Goal: Task Accomplishment & Management: Manage account settings

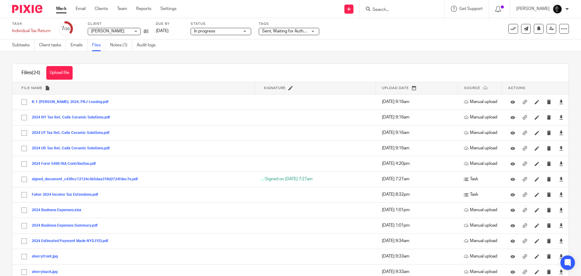
click at [281, 31] on span "Sent, Waiting for Authorization + 3" at bounding box center [294, 31] width 64 height 4
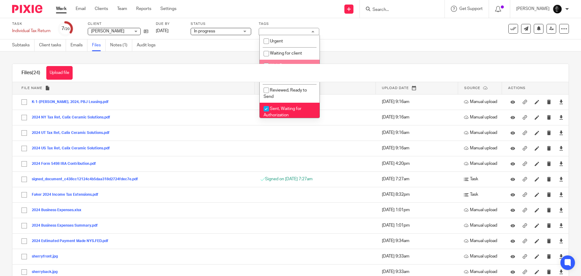
click at [373, 43] on div "Subtasks Client tasks Emails Files Notes (1) Audit logs" at bounding box center [290, 45] width 581 height 12
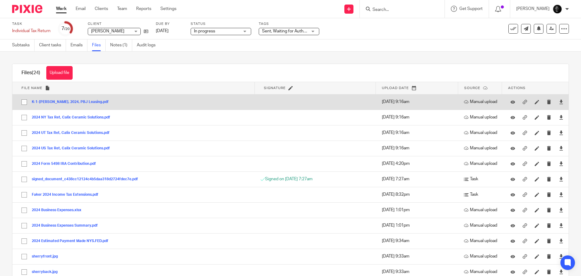
click at [26, 104] on input "checkbox" at bounding box center [23, 101] width 11 height 11
checkbox input "true"
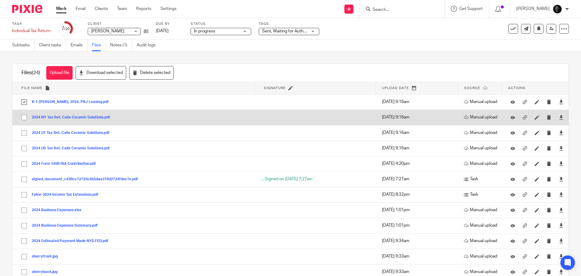
click at [23, 116] on input "checkbox" at bounding box center [23, 117] width 11 height 11
checkbox input "true"
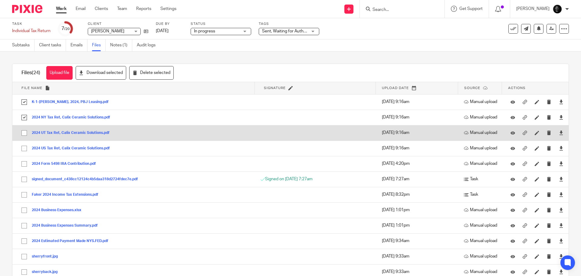
click at [25, 132] on input "checkbox" at bounding box center [23, 132] width 11 height 11
checkbox input "true"
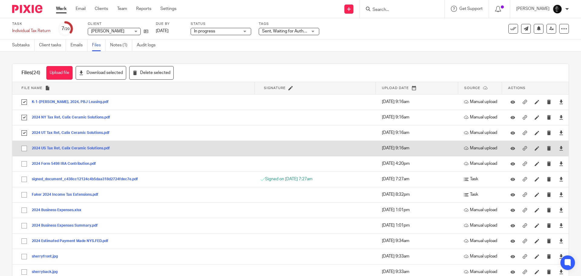
click at [25, 148] on input "checkbox" at bounding box center [23, 148] width 11 height 11
checkbox input "true"
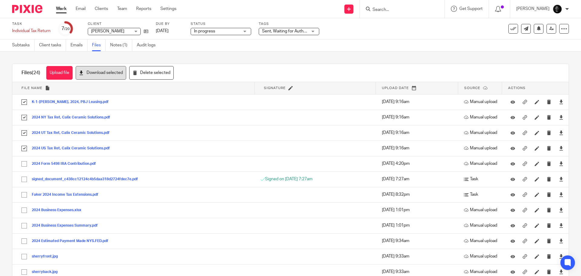
click at [118, 73] on button "Download selected" at bounding box center [101, 73] width 51 height 14
click at [510, 30] on icon at bounding box center [513, 29] width 6 height 6
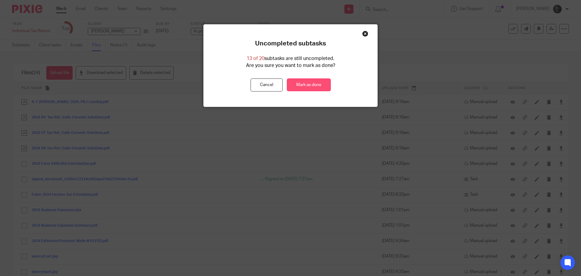
click at [300, 87] on link "Mark as done" at bounding box center [309, 84] width 44 height 13
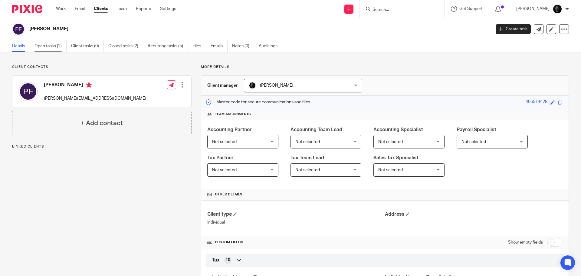
click at [39, 46] on link "Open tasks (2)" at bounding box center [50, 46] width 32 height 12
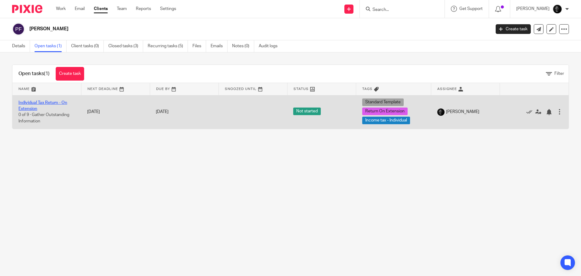
click at [27, 101] on link "Individual Tax Return - On Extension" at bounding box center [42, 105] width 49 height 10
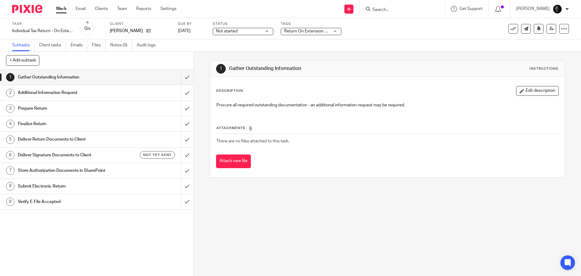
click at [248, 31] on span "Not started" at bounding box center [238, 31] width 45 height 6
click at [316, 31] on span "Return On Extension + 2" at bounding box center [307, 31] width 46 height 4
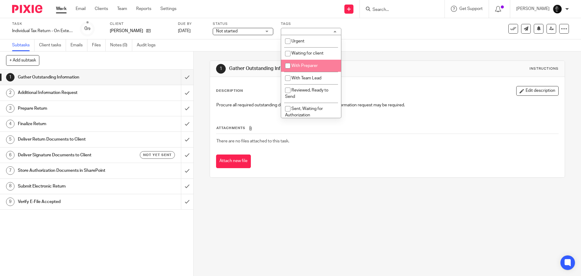
click at [311, 68] on li "With Preparer" at bounding box center [311, 66] width 60 height 12
checkbox input "true"
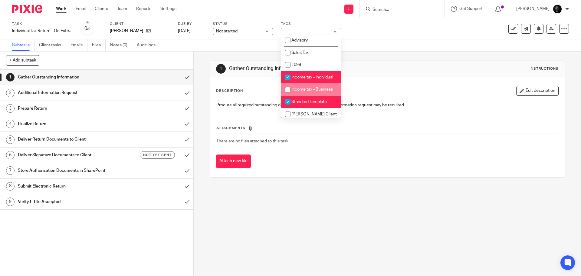
scroll to position [188, 0]
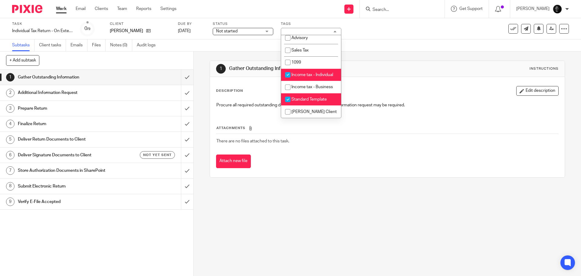
click at [307, 98] on span "Standard Template" at bounding box center [308, 99] width 35 height 4
checkbox input "false"
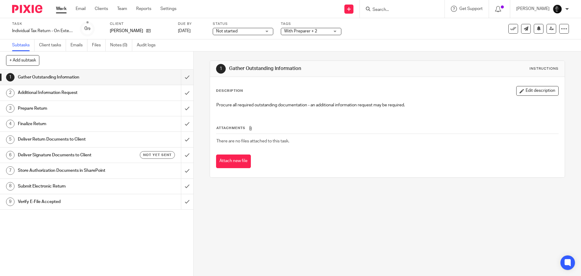
click at [375, 53] on div "1 Gather Outstanding Information Instructions Description Edit description Proc…" at bounding box center [387, 118] width 355 height 135
click at [549, 28] on icon at bounding box center [551, 28] width 5 height 5
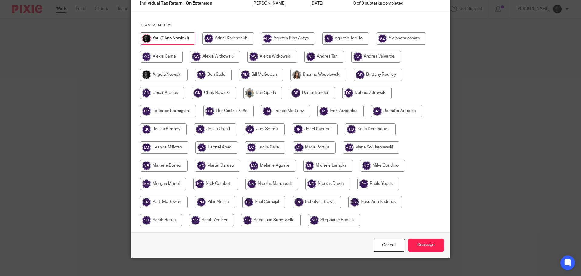
scroll to position [61, 0]
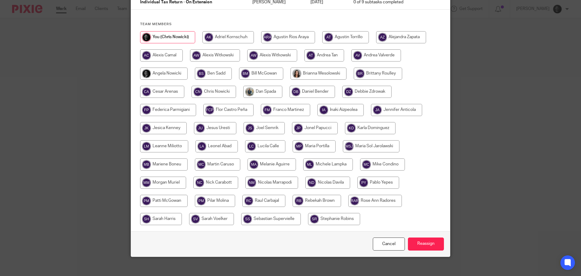
click at [157, 179] on input "radio" at bounding box center [163, 182] width 46 height 12
radio input "true"
click at [419, 243] on input "Reassign" at bounding box center [426, 243] width 36 height 13
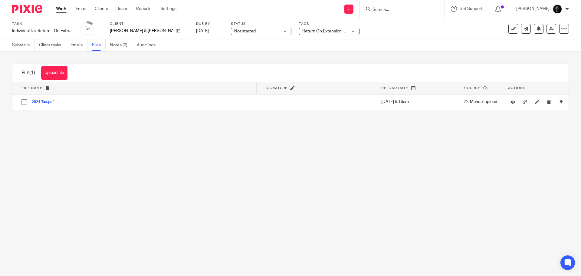
click at [302, 30] on span "Return On Extension + 2" at bounding box center [325, 31] width 46 height 4
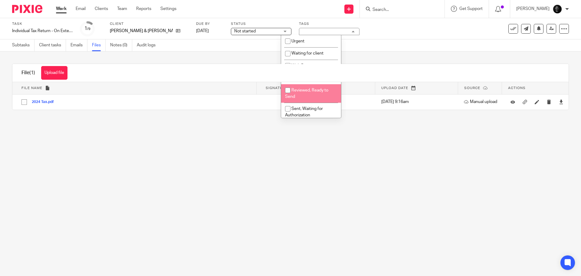
click at [302, 65] on div "File (1) Upload file Download selected Delete selected" at bounding box center [290, 73] width 556 height 18
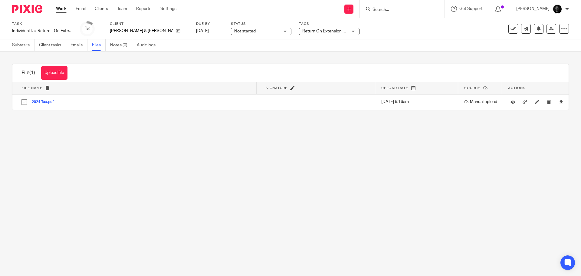
click at [305, 22] on label "Tags" at bounding box center [329, 23] width 61 height 5
click at [304, 31] on span "Return On Extension + 2" at bounding box center [325, 31] width 46 height 4
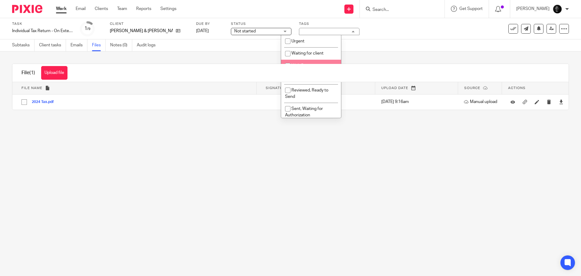
click at [293, 63] on input "checkbox" at bounding box center [287, 65] width 11 height 11
checkbox input "true"
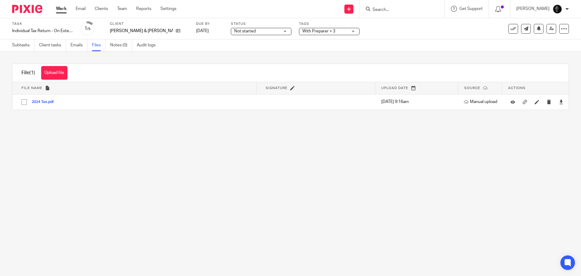
click at [372, 48] on div "Subtasks Client tasks Emails Files Notes (0) Audit logs" at bounding box center [290, 45] width 581 height 12
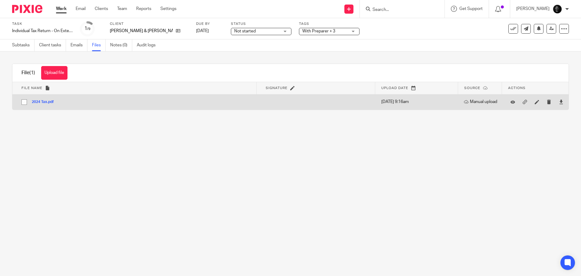
click at [48, 100] on button "2024 Tax.pdf" at bounding box center [45, 102] width 27 height 4
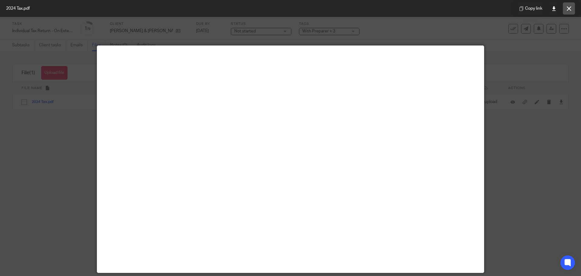
click at [568, 6] on icon at bounding box center [569, 8] width 5 height 5
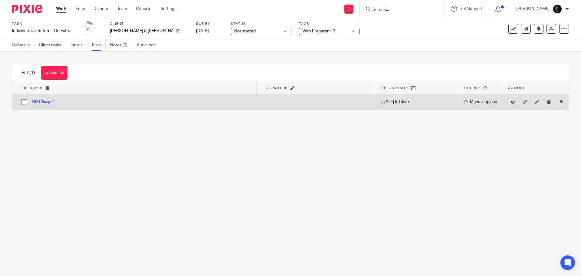
click at [26, 102] on input "checkbox" at bounding box center [23, 101] width 11 height 11
click at [24, 101] on input "checkbox" at bounding box center [23, 101] width 11 height 11
checkbox input "false"
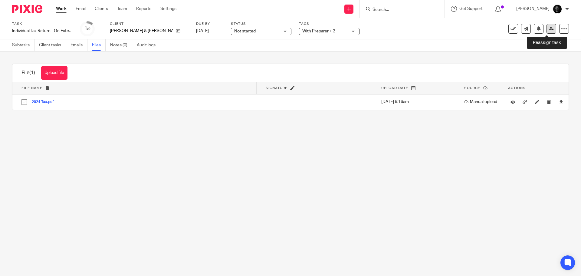
click at [549, 28] on link at bounding box center [552, 29] width 10 height 10
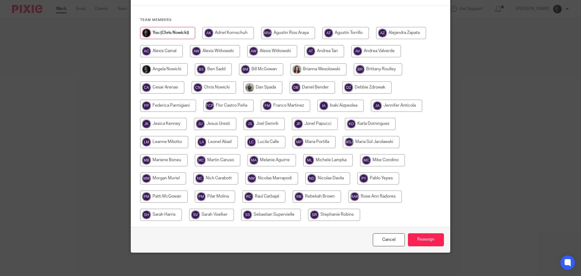
scroll to position [66, 0]
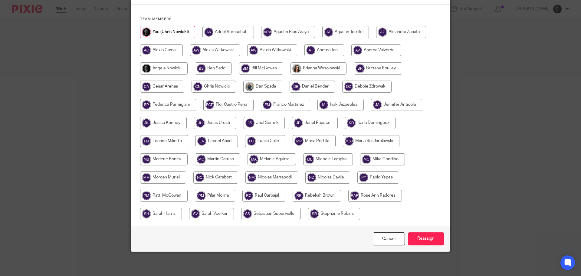
click at [172, 139] on input "radio" at bounding box center [164, 141] width 48 height 12
radio input "true"
click at [421, 236] on input "Reassign" at bounding box center [426, 238] width 36 height 13
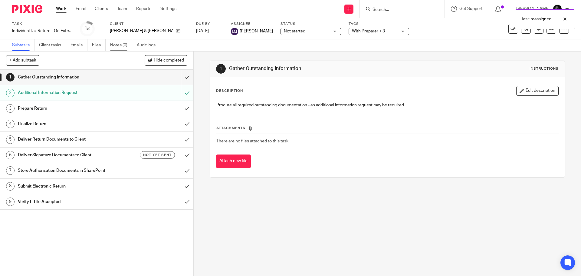
click at [123, 46] on link "Notes (0)" at bounding box center [121, 45] width 22 height 12
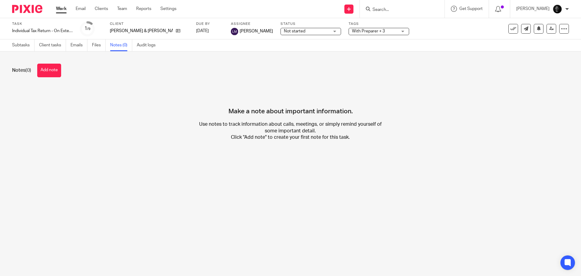
click at [45, 73] on button "Add note" at bounding box center [49, 71] width 24 height 14
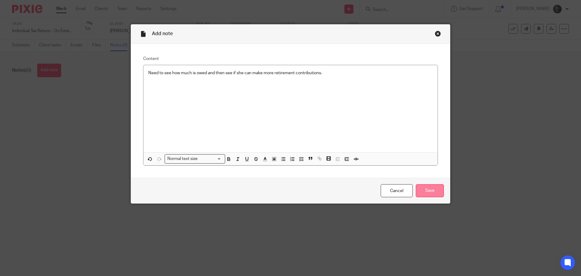
click at [422, 191] on input "Save" at bounding box center [430, 190] width 28 height 13
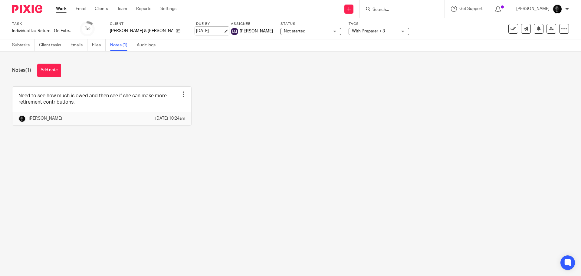
click at [206, 31] on link "Oct 15, 2025" at bounding box center [209, 31] width 27 height 6
drag, startPoint x: 167, startPoint y: 156, endPoint x: 162, endPoint y: 157, distance: 4.9
click at [167, 156] on main "Task Individual Tax Return - On Extension Save Individual Tax Return - On Exten…" at bounding box center [290, 138] width 581 height 276
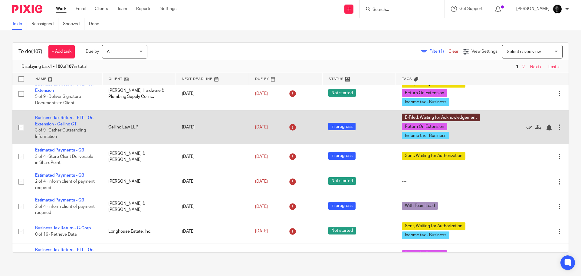
scroll to position [333, 0]
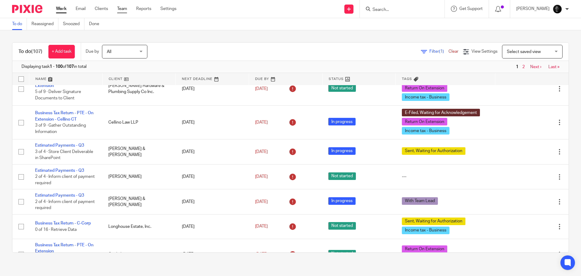
click at [125, 9] on link "Team" at bounding box center [122, 9] width 10 height 6
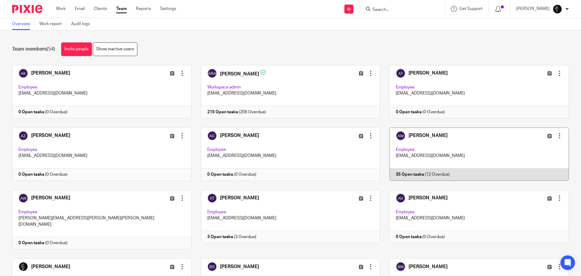
click at [432, 143] on link at bounding box center [474, 153] width 189 height 53
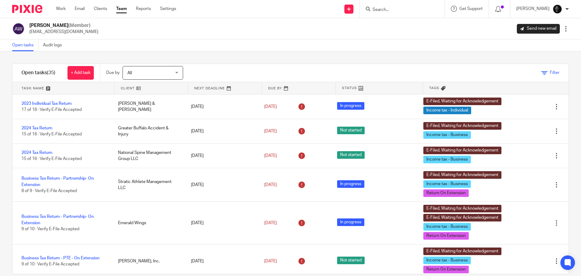
click at [550, 71] on span "Filter" at bounding box center [555, 73] width 10 height 4
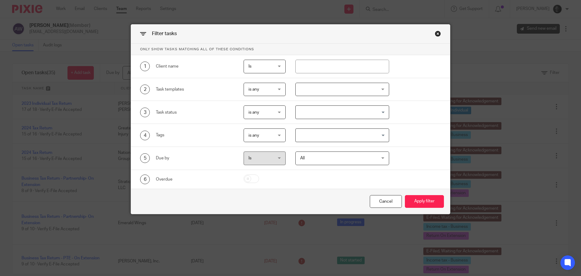
click at [319, 91] on div at bounding box center [342, 90] width 94 height 14
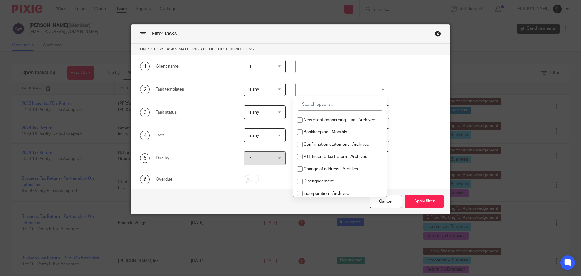
click at [320, 100] on input "search" at bounding box center [340, 104] width 84 height 11
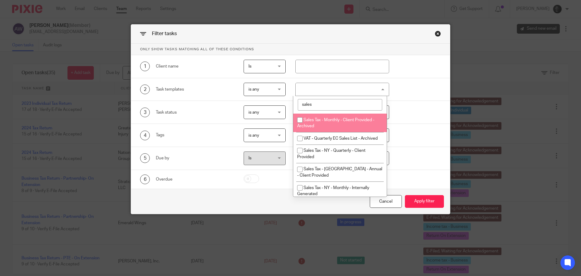
type input "sales"
click at [300, 119] on input "checkbox" at bounding box center [299, 119] width 11 height 11
checkbox input "true"
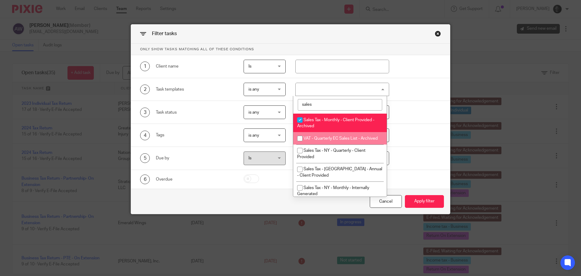
click at [299, 139] on input "checkbox" at bounding box center [299, 138] width 11 height 11
checkbox input "true"
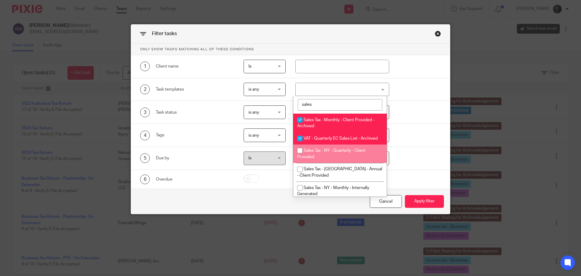
click at [300, 156] on input "checkbox" at bounding box center [299, 150] width 11 height 11
checkbox input "true"
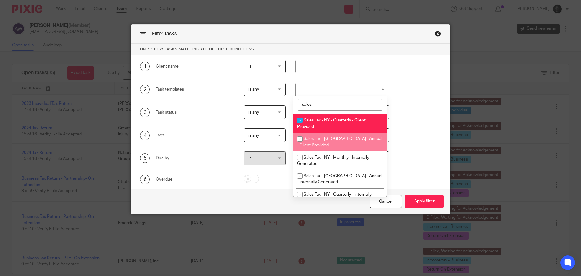
click at [302, 145] on input "checkbox" at bounding box center [299, 138] width 11 height 11
checkbox input "true"
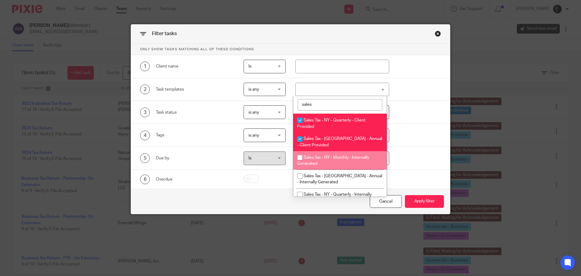
click at [299, 163] on input "checkbox" at bounding box center [299, 157] width 11 height 11
checkbox input "true"
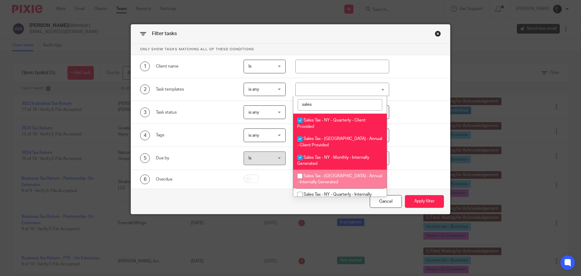
click at [306, 179] on li "Sales Tax - NY - Annual - Internally Generated" at bounding box center [340, 178] width 94 height 18
checkbox input "true"
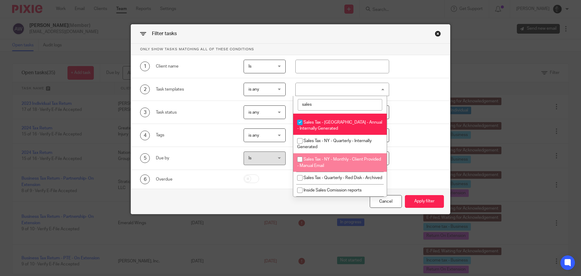
scroll to position [91, 0]
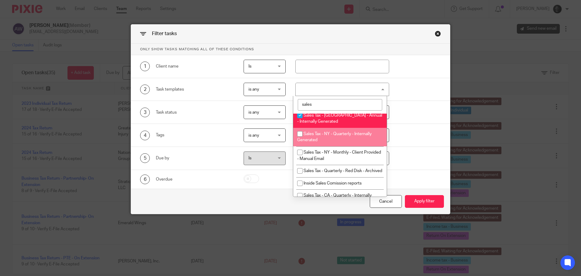
click at [310, 142] on span "Sales Tax - NY - Quarterly - Internally Generated" at bounding box center [334, 137] width 74 height 11
checkbox input "true"
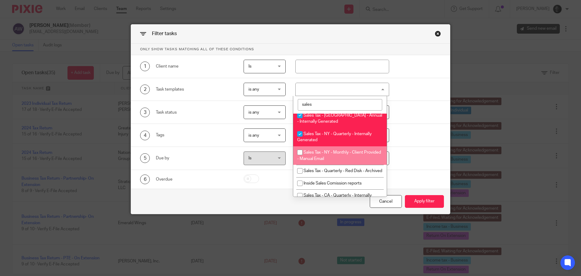
click at [310, 157] on span "Sales Tax - NY - Monthly - Client Provided - Manual Email" at bounding box center [339, 155] width 84 height 11
checkbox input "true"
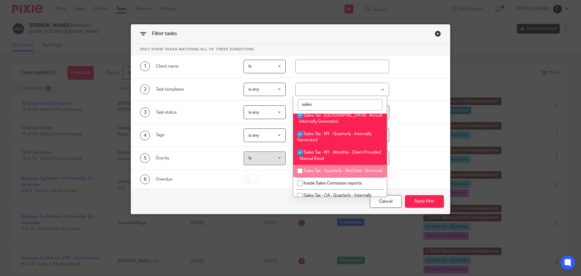
click at [307, 173] on span "Sales Tax - Quarterly - Red Disk - Archived" at bounding box center [343, 171] width 79 height 4
checkbox input "true"
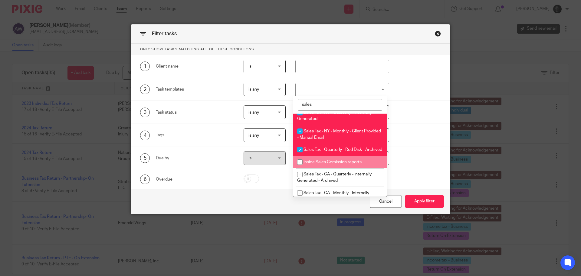
scroll to position [121, 0]
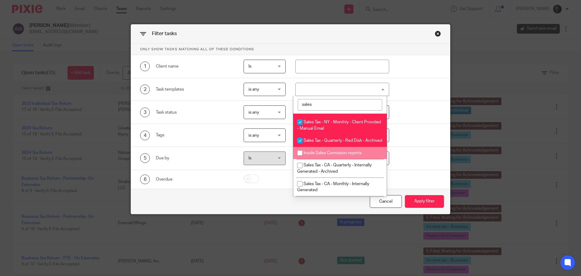
click at [306, 159] on li "Inside Sales Comission reports" at bounding box center [340, 153] width 94 height 12
click at [306, 155] on span "Inside Sales Comission reports" at bounding box center [333, 153] width 58 height 4
checkbox input "false"
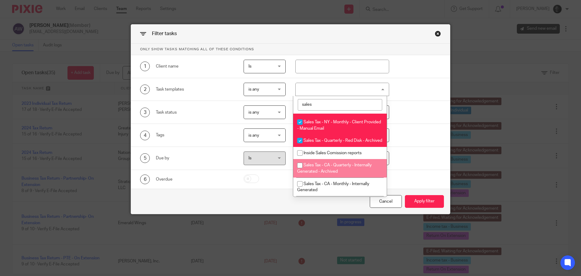
click at [306, 173] on span "Sales Tax - CA - Quarterly - Internally Generated - Archived" at bounding box center [334, 168] width 74 height 11
checkbox input "true"
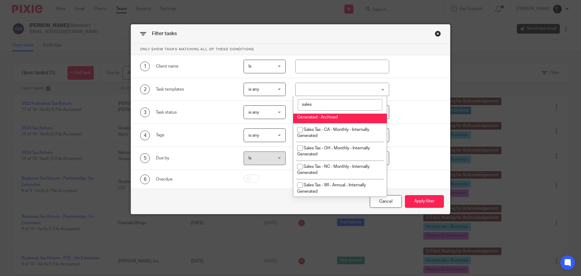
scroll to position [182, 0]
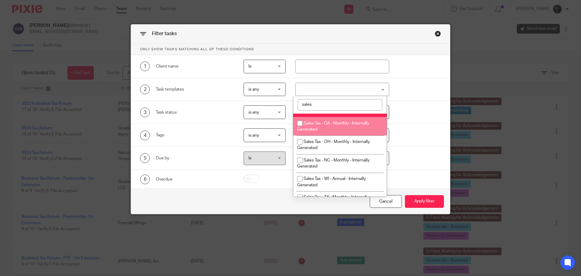
click at [313, 132] on span "Sales Tax - CA - Monthly - Internally Generated" at bounding box center [333, 126] width 72 height 11
checkbox input "true"
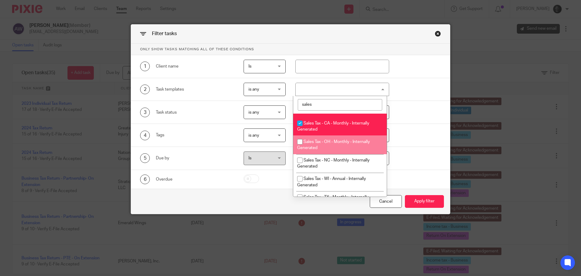
click at [313, 150] on span "Sales Tax - OH - Monthly - Internally Generated" at bounding box center [333, 145] width 73 height 11
checkbox input "true"
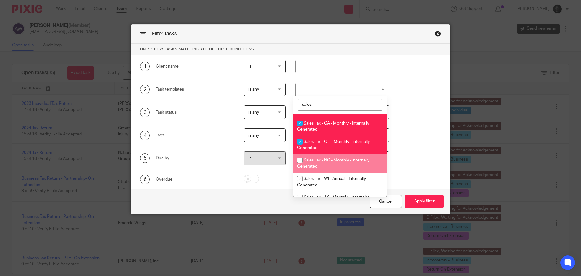
click at [308, 169] on span "Sales Tax - NC - Monthly - Internally Generated" at bounding box center [333, 163] width 72 height 11
checkbox input "true"
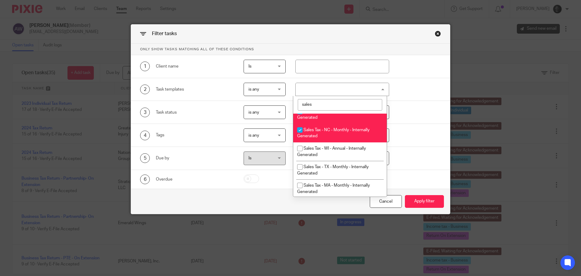
click at [316, 157] on span "Sales Tax - WI - Annual - Internally Generated" at bounding box center [331, 151] width 69 height 11
checkbox input "true"
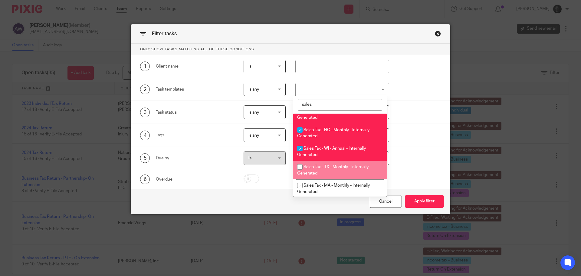
click at [314, 175] on span "Sales Tax - TX - Monthly - Internally Generated" at bounding box center [332, 170] width 71 height 11
checkbox input "true"
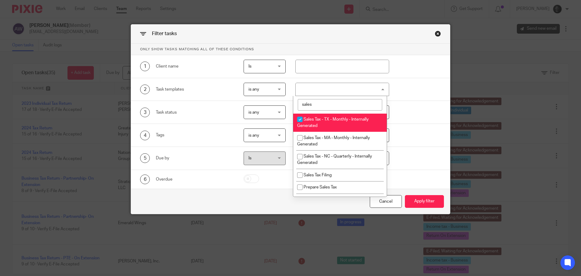
scroll to position [272, 0]
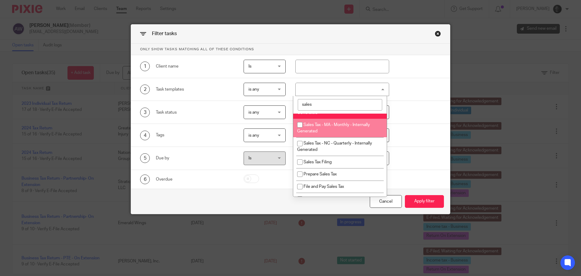
click at [322, 137] on li "Sales Tax - MA - Monthly - Internally Generated" at bounding box center [340, 128] width 94 height 18
checkbox input "true"
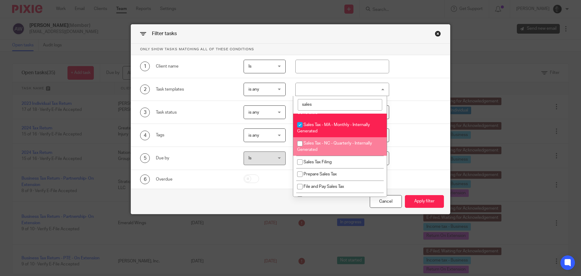
click at [321, 152] on span "Sales Tax - NC - Quarterly - Internally Generated" at bounding box center [334, 146] width 75 height 11
checkbox input "true"
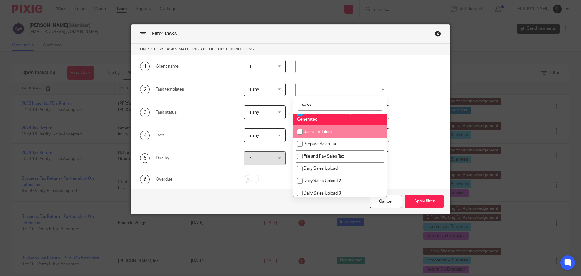
click at [321, 138] on li "Sales Tax Filing" at bounding box center [340, 131] width 94 height 12
checkbox input "true"
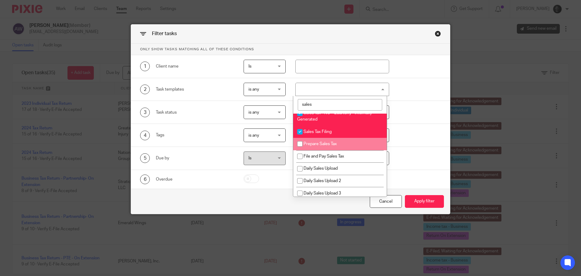
click at [320, 146] on span "Prepare Sales Tax" at bounding box center [320, 144] width 33 height 4
checkbox input "true"
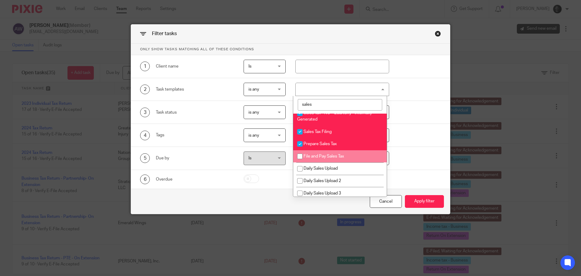
click at [322, 158] on span "File and Pay Sales Tax" at bounding box center [324, 156] width 41 height 4
checkbox input "true"
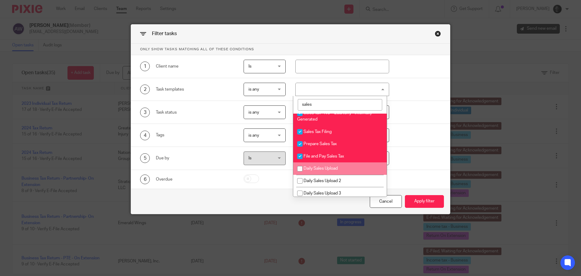
click at [320, 175] on li "Daily Sales Upload" at bounding box center [340, 168] width 94 height 12
click at [319, 175] on li "Daily Sales Upload" at bounding box center [340, 168] width 94 height 12
checkbox input "false"
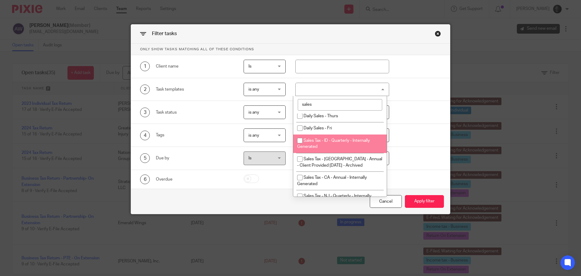
scroll to position [514, 0]
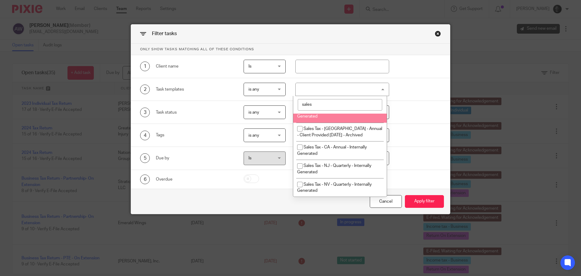
click at [328, 123] on li "Sales Tax - ID - Quarterly - Internally Generated" at bounding box center [340, 113] width 94 height 18
checkbox input "true"
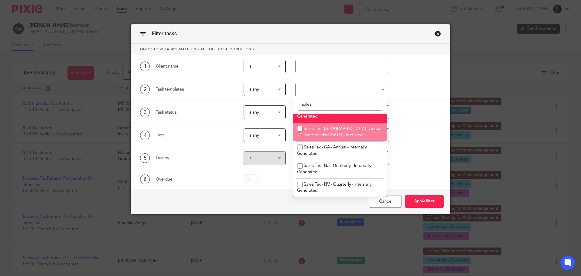
click at [325, 141] on li "Sales Tax - [GEOGRAPHIC_DATA] - Annual - Client Provided [DATE] - Archived" at bounding box center [340, 132] width 94 height 18
checkbox input "true"
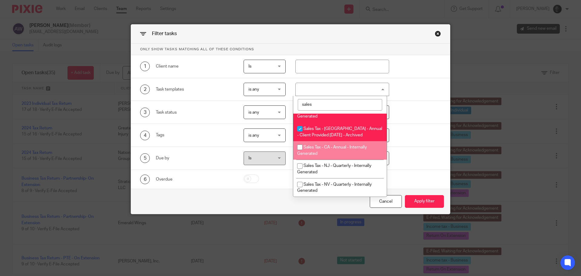
click at [318, 157] on li "Sales Tax - CA - Annual - Internally Generated" at bounding box center [340, 150] width 94 height 18
checkbox input "true"
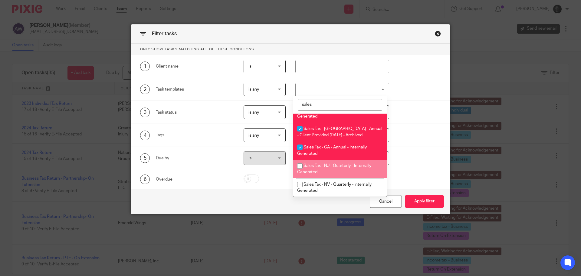
click at [324, 174] on span "Sales Tax - NJ - Quarterly - Internally Generated" at bounding box center [334, 168] width 74 height 11
checkbox input "true"
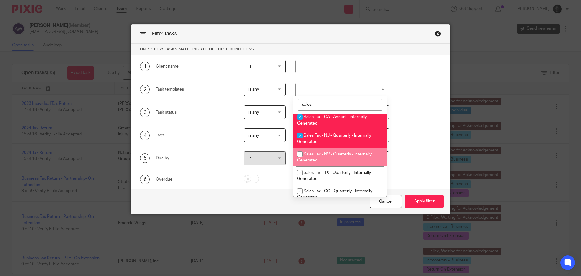
click at [321, 163] on span "Sales Tax - NV - Quarterly - Internally Generated" at bounding box center [334, 157] width 74 height 11
checkbox input "true"
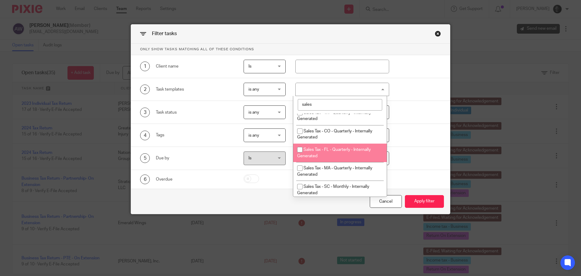
scroll to position [605, 0]
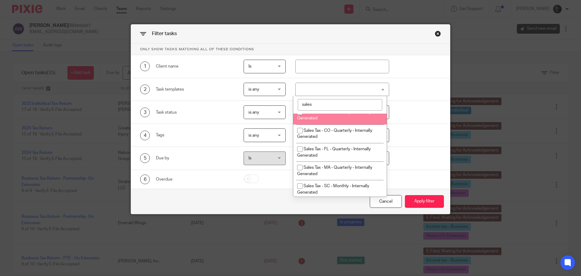
click at [327, 124] on li "Sales Tax - TX - Quarterly - Internally Generated" at bounding box center [340, 115] width 94 height 18
checkbox input "true"
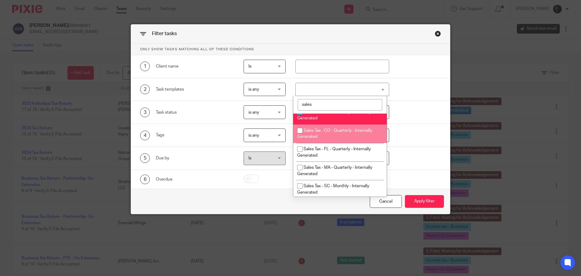
click at [326, 143] on li "Sales Tax - CO - Quarterly - Internally Generated" at bounding box center [340, 133] width 94 height 18
checkbox input "true"
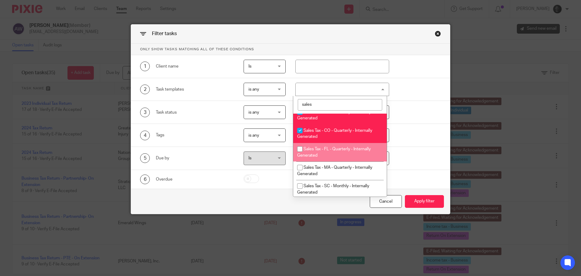
click at [324, 158] on li "Sales Tax - FL - Quarterly - Internally Generated" at bounding box center [340, 152] width 94 height 18
click at [322, 161] on li "Sales Tax - FL - Quarterly - Internally Generated" at bounding box center [340, 152] width 94 height 18
checkbox input "true"
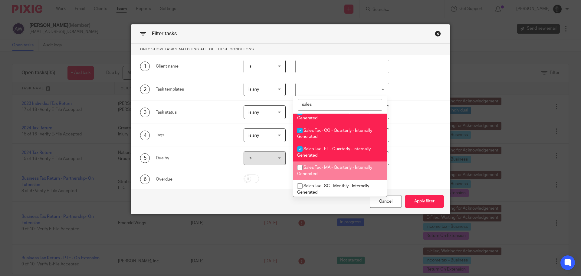
click at [320, 176] on span "Sales Tax - MA - Quarterly - Internally Generated" at bounding box center [334, 170] width 75 height 11
checkbox input "true"
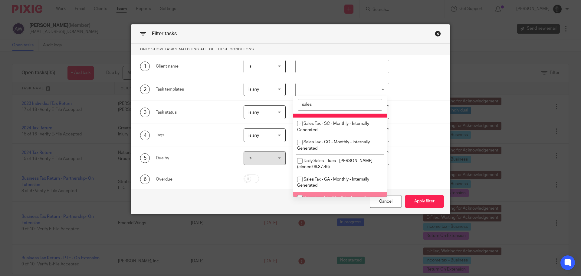
scroll to position [666, 0]
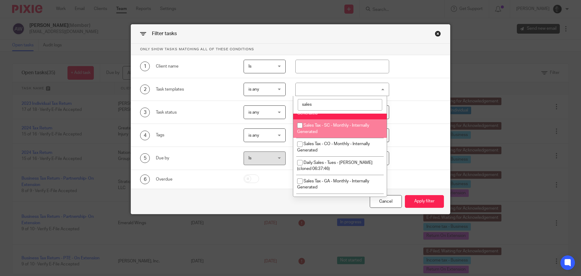
click at [328, 138] on li "Sales Tax - SC - Monthly - Internally Generated" at bounding box center [340, 128] width 94 height 18
checkbox input "true"
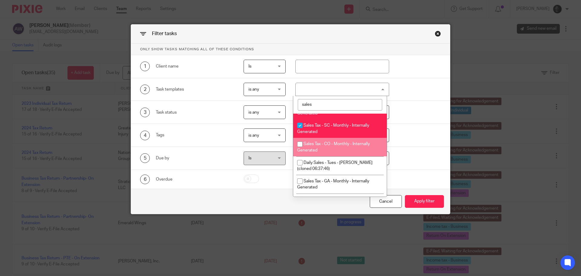
click at [326, 156] on li "Sales Tax - CO - Monthly - Internally Generated" at bounding box center [340, 147] width 94 height 18
checkbox input "true"
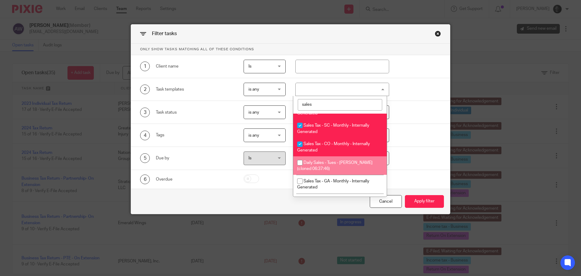
click at [325, 171] on li "Daily Sales - Tues - [PERSON_NAME] (cloned 06:37:46)" at bounding box center [340, 165] width 94 height 18
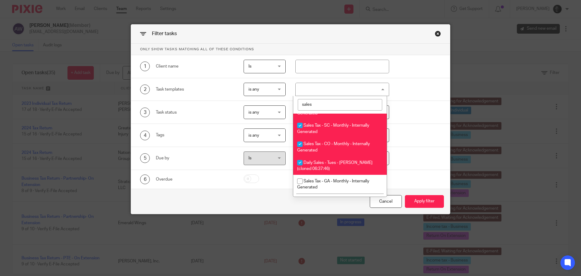
click at [326, 171] on span "Daily Sales - Tues - [PERSON_NAME] (cloned 06:37:46)" at bounding box center [334, 165] width 75 height 11
checkbox input "false"
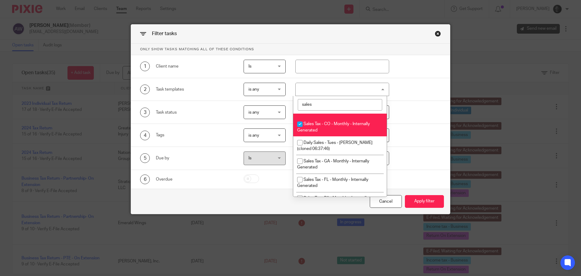
scroll to position [696, 0]
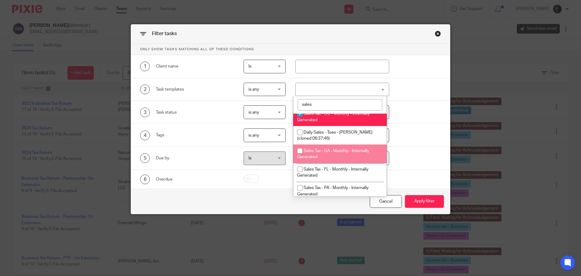
click at [327, 163] on li "Sales Tax - GA - Monthly - Internally Generated" at bounding box center [340, 153] width 94 height 18
checkbox input "true"
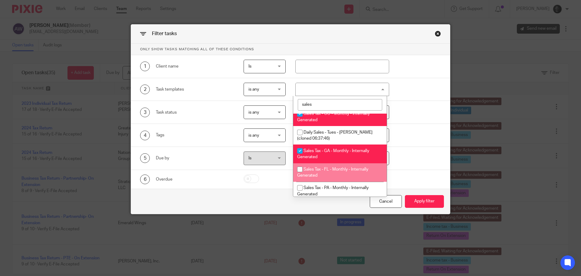
click at [323, 178] on span "Sales Tax - FL - Monthly - Internally Generated" at bounding box center [332, 172] width 71 height 11
checkbox input "true"
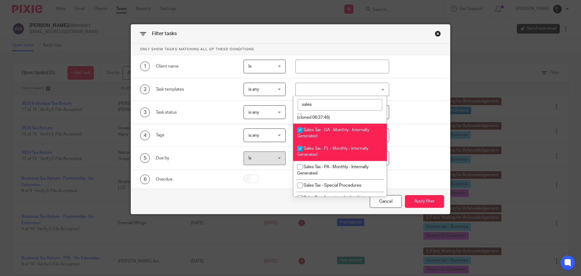
scroll to position [726, 0]
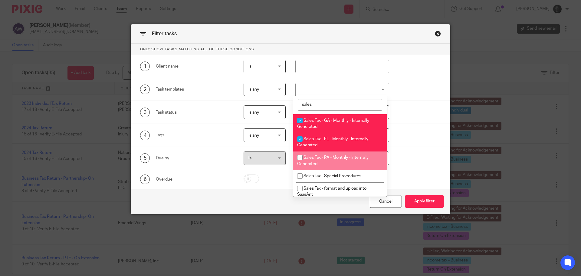
click at [330, 165] on li "Sales Tax - PA - Monthly - Internally Generated" at bounding box center [340, 160] width 94 height 18
checkbox input "true"
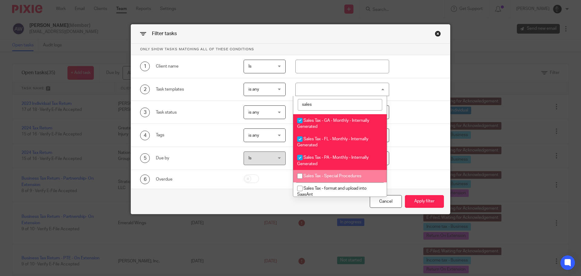
click at [322, 182] on li "Sales Tax - Special Procedures" at bounding box center [340, 176] width 94 height 12
click at [323, 178] on span "Sales Tax - Special Procedures" at bounding box center [333, 176] width 58 height 4
checkbox input "false"
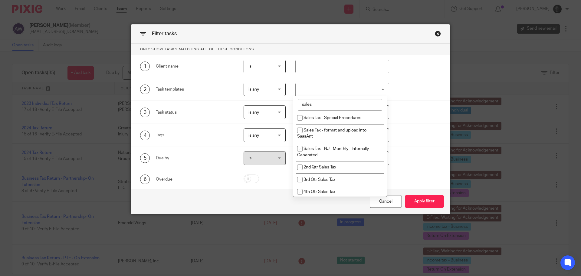
scroll to position [787, 0]
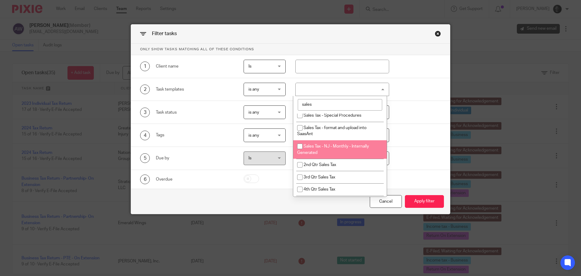
click at [324, 159] on li "Sales Tax - NJ - Monthly - Internally Generated" at bounding box center [340, 149] width 94 height 18
checkbox input "true"
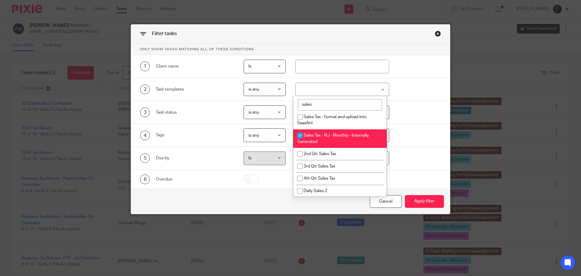
scroll to position [817, 0]
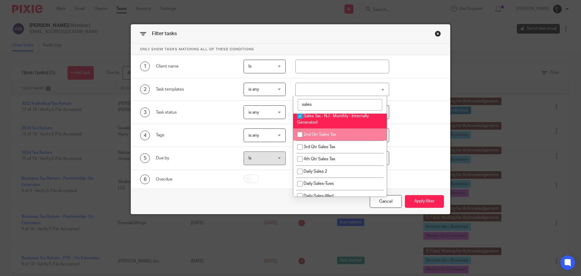
click at [326, 136] on span "2nd Qtr Sales Tax" at bounding box center [320, 134] width 33 height 4
checkbox input "true"
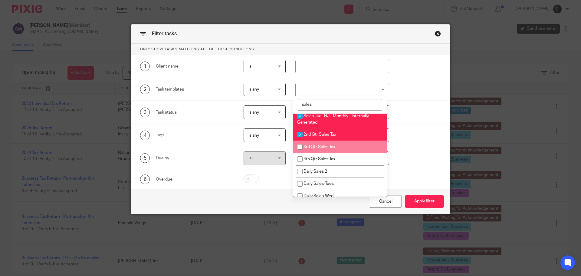
click at [325, 149] on span "3rd Qtr Sales Tax" at bounding box center [320, 147] width 32 height 4
checkbox input "true"
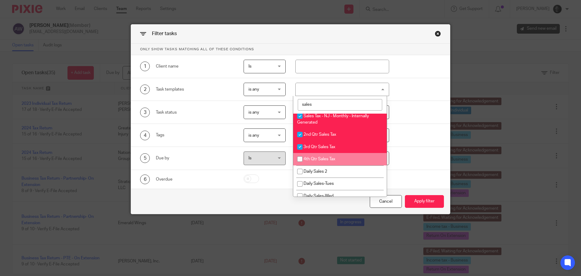
click at [324, 161] on span "4th Qtr Sales Tax" at bounding box center [320, 159] width 32 height 4
checkbox input "true"
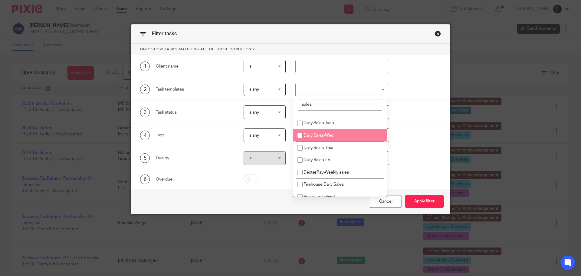
scroll to position [896, 0]
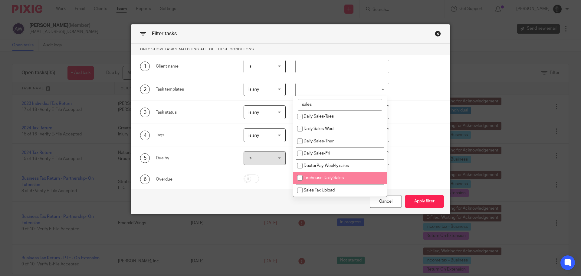
click at [418, 164] on div "5 Due by Is Is Is is All All Today Tomorrow This week Next week This month Next…" at bounding box center [286, 158] width 310 height 14
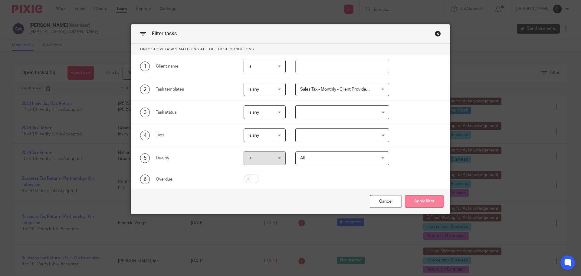
click at [425, 197] on button "Apply filter" at bounding box center [424, 201] width 39 height 13
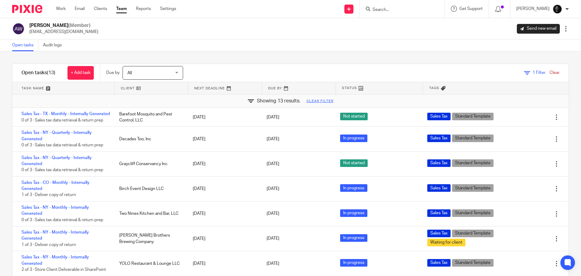
click at [145, 91] on link at bounding box center [152, 88] width 74 height 12
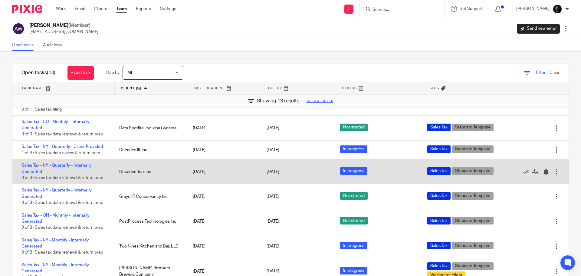
scroll to position [121, 0]
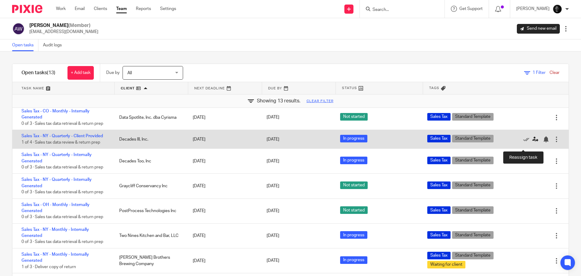
click at [532, 142] on icon at bounding box center [535, 139] width 6 height 6
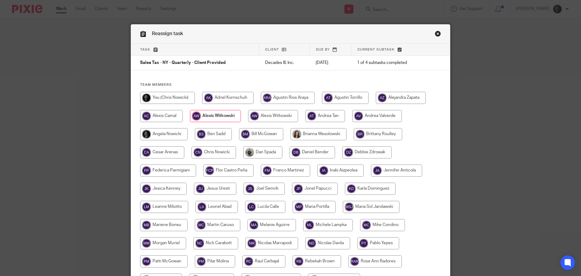
click at [435, 34] on link "Close this dialog window" at bounding box center [438, 35] width 6 height 8
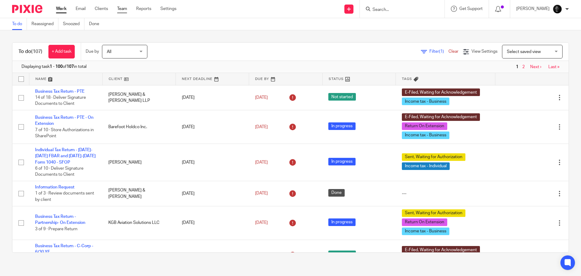
click at [126, 11] on link "Team" at bounding box center [122, 9] width 10 height 6
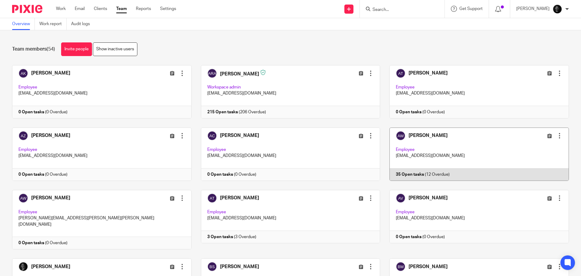
click at [435, 135] on link at bounding box center [474, 153] width 189 height 53
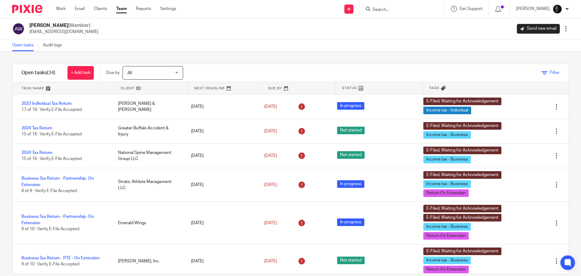
click at [541, 71] on link "Filter" at bounding box center [550, 73] width 18 height 4
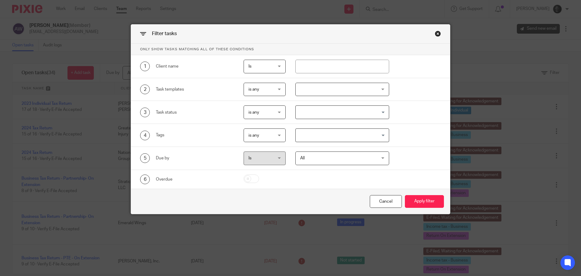
click at [333, 87] on div at bounding box center [342, 90] width 94 height 14
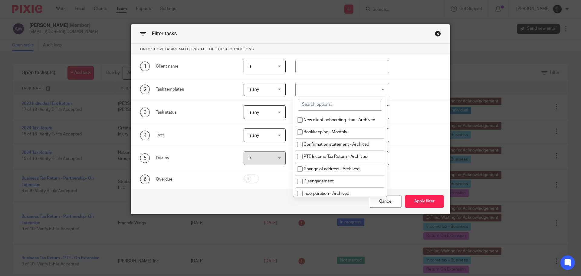
click at [319, 103] on input "search" at bounding box center [340, 104] width 84 height 11
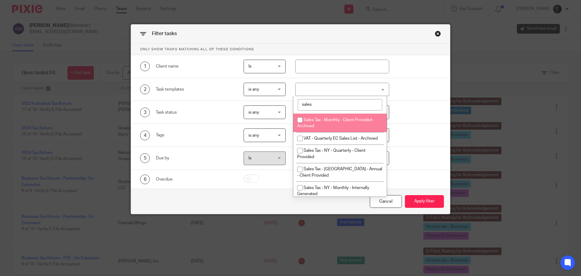
type input "sales"
click at [314, 113] on div "sales" at bounding box center [340, 105] width 94 height 18
click at [373, 88] on div at bounding box center [342, 90] width 94 height 14
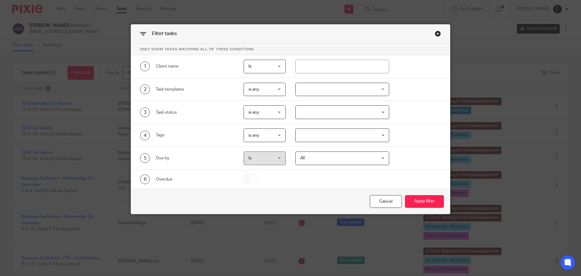
click at [437, 32] on div "Close this dialog window" at bounding box center [438, 34] width 6 height 6
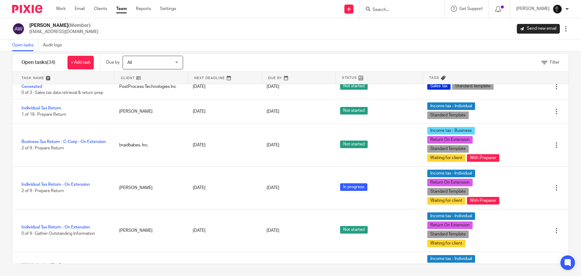
scroll to position [501, 0]
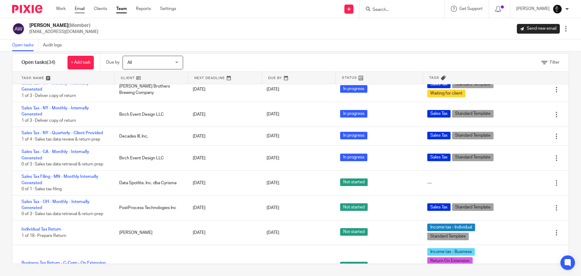
click at [80, 11] on link "Email" at bounding box center [80, 9] width 10 height 6
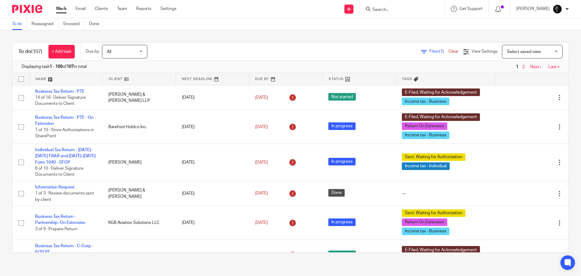
click at [439, 51] on span "(1)" at bounding box center [441, 51] width 5 height 4
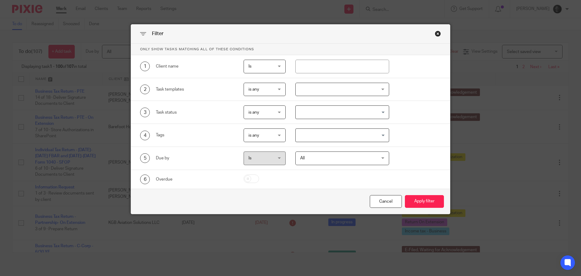
click at [336, 90] on div at bounding box center [342, 90] width 94 height 14
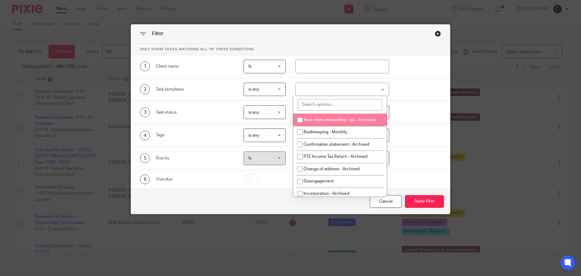
click at [318, 107] on input "search" at bounding box center [340, 104] width 84 height 11
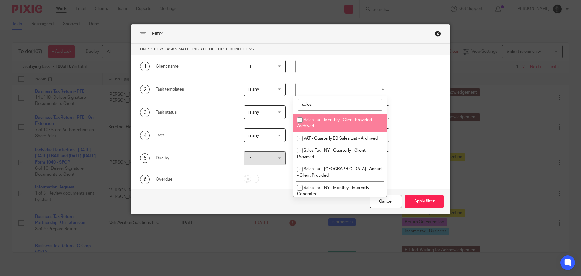
type input "sales"
click at [319, 124] on li "Sales Tax - Monthly - Client Provided - Archived" at bounding box center [340, 122] width 94 height 18
checkbox input "true"
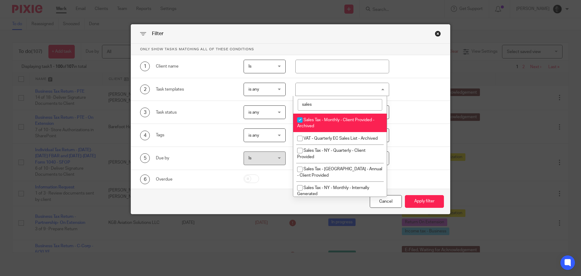
click at [324, 105] on input "sales" at bounding box center [340, 104] width 84 height 11
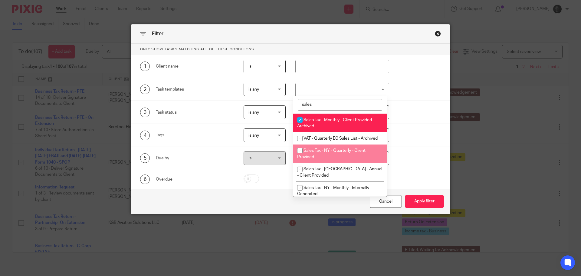
click at [325, 155] on span "Sales Tax - NY - Quarterly - Client Provided" at bounding box center [331, 153] width 68 height 11
checkbox input "true"
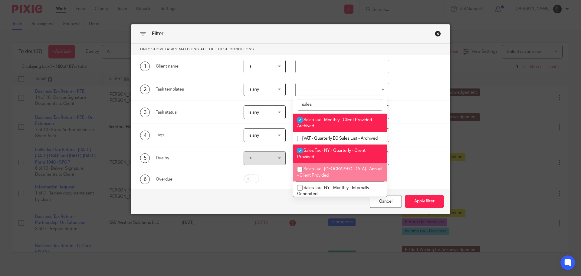
click at [323, 169] on li "Sales Tax - [GEOGRAPHIC_DATA] - Annual - Client Provided" at bounding box center [340, 172] width 94 height 18
checkbox input "true"
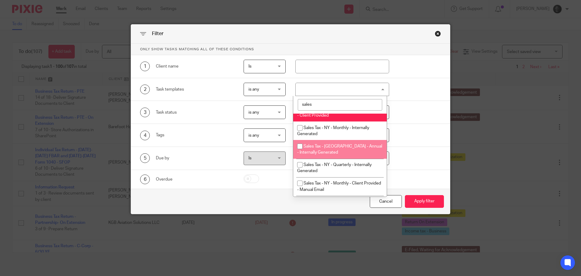
scroll to position [61, 0]
click at [326, 138] on li "Sales Tax - NY - Monthly - Internally Generated" at bounding box center [340, 130] width 94 height 18
checkbox input "true"
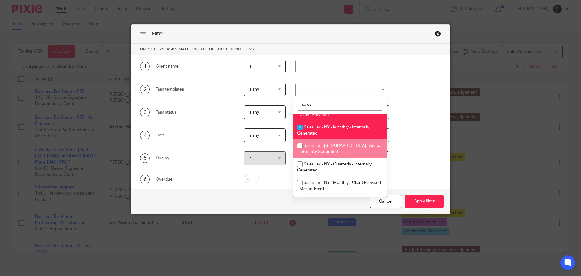
click at [324, 154] on li "Sales Tax - [GEOGRAPHIC_DATA] - Annual - Internally Generated" at bounding box center [340, 148] width 94 height 18
checkbox input "true"
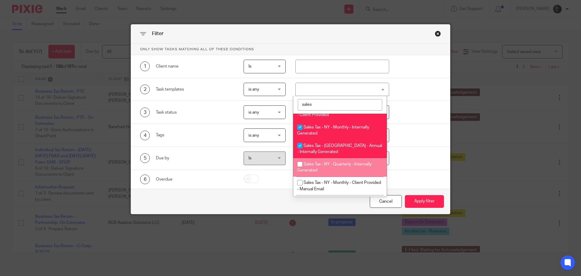
click at [324, 170] on span "Sales Tax - NY - Quarterly - Internally Generated" at bounding box center [334, 167] width 74 height 11
checkbox input "true"
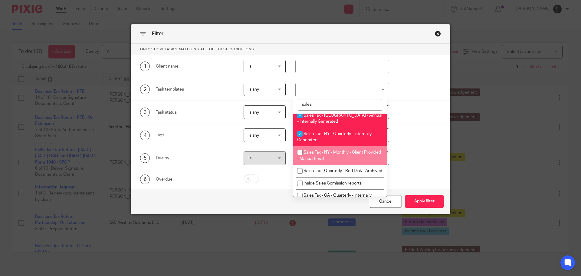
click at [323, 161] on span "Sales Tax - NY - Monthly - Client Provided - Manual Email" at bounding box center [339, 155] width 84 height 11
checkbox input "true"
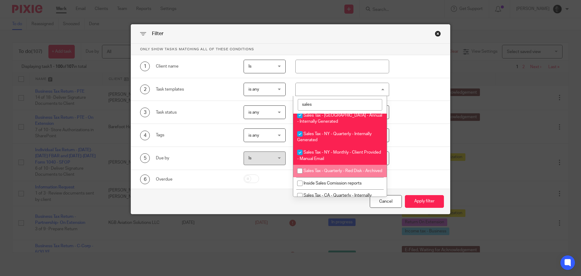
click at [321, 173] on span "Sales Tax - Quarterly - Red Disk - Archived" at bounding box center [343, 171] width 79 height 4
checkbox input "true"
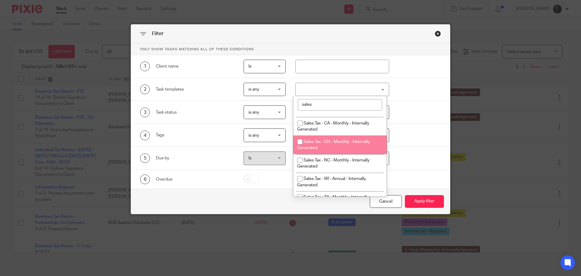
scroll to position [151, 0]
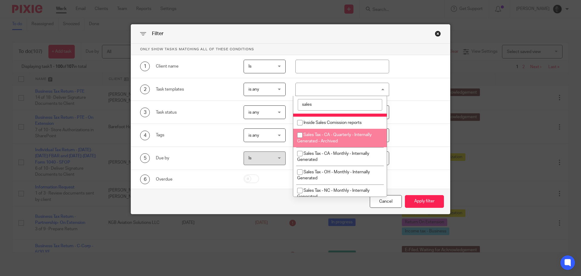
click at [319, 143] on span "Sales Tax - CA - Quarterly - Internally Generated - Archived" at bounding box center [334, 138] width 74 height 11
checkbox input "true"
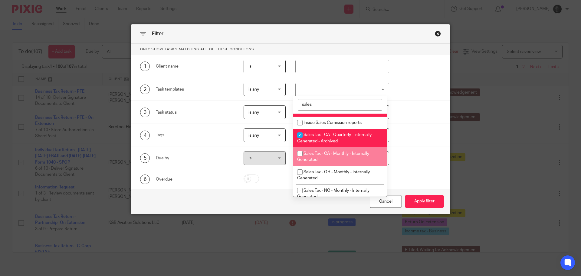
click at [316, 162] on span "Sales Tax - CA - Monthly - Internally Generated" at bounding box center [333, 156] width 72 height 11
checkbox input "true"
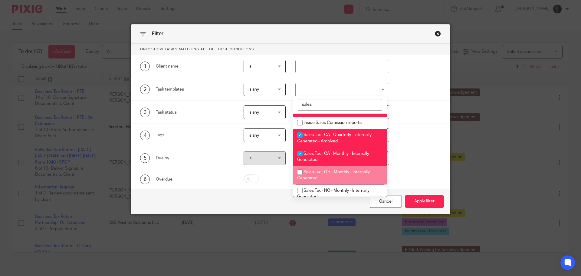
click at [317, 180] on li "Sales Tax - OH - Monthly - Internally Generated" at bounding box center [340, 175] width 94 height 18
checkbox input "true"
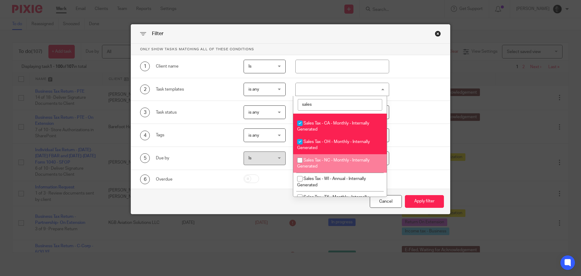
scroll to position [212, 0]
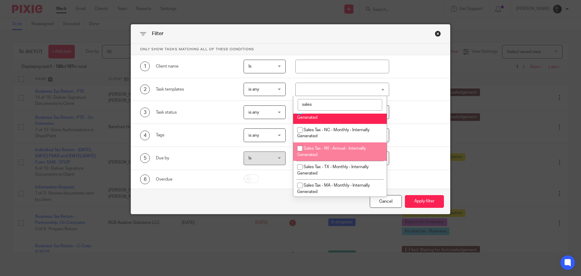
click at [331, 142] on li "Sales Tax - NC - Monthly - Internally Generated" at bounding box center [340, 133] width 94 height 18
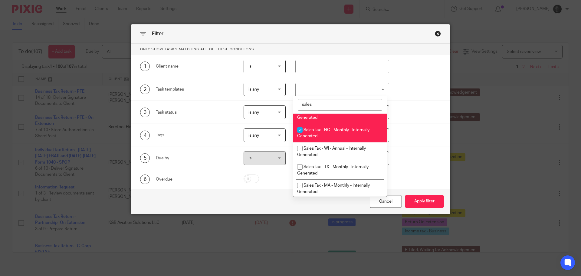
checkbox input "true"
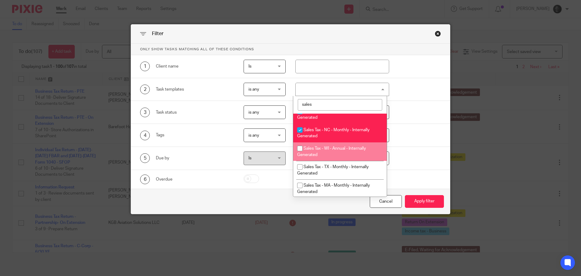
click at [330, 161] on li "Sales Tax - WI - Annual - Internally Generated" at bounding box center [340, 151] width 94 height 18
checkbox input "true"
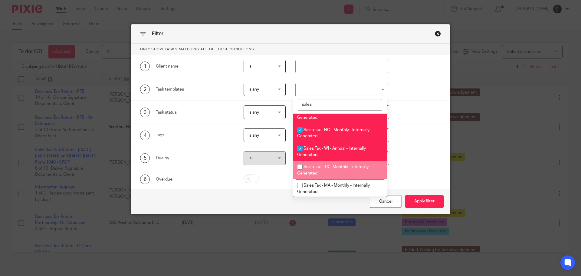
click at [327, 175] on span "Sales Tax - TX - Monthly - Internally Generated" at bounding box center [332, 170] width 71 height 11
checkbox input "true"
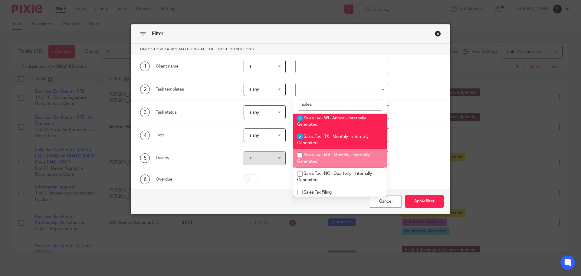
click at [327, 163] on span "Sales Tax - MA - Monthly - Internally Generated" at bounding box center [333, 158] width 73 height 11
checkbox input "true"
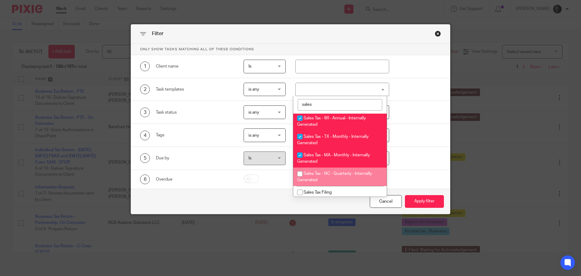
click at [326, 182] on span "Sales Tax - NC - Quarterly - Internally Generated" at bounding box center [334, 176] width 75 height 11
checkbox input "true"
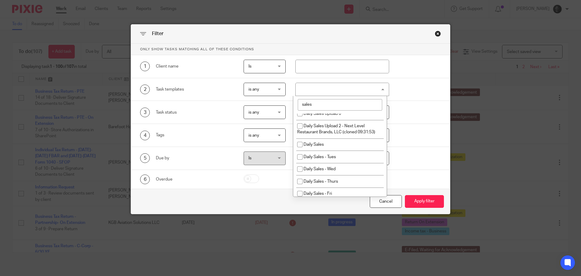
scroll to position [424, 0]
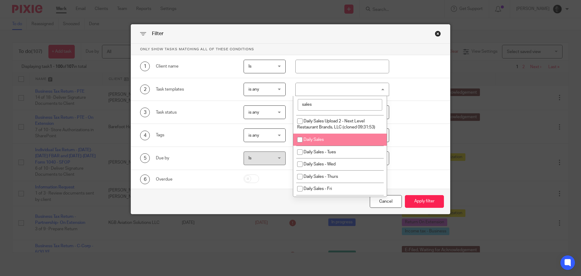
click at [271, 201] on div "Cancel Apply filter" at bounding box center [290, 201] width 319 height 25
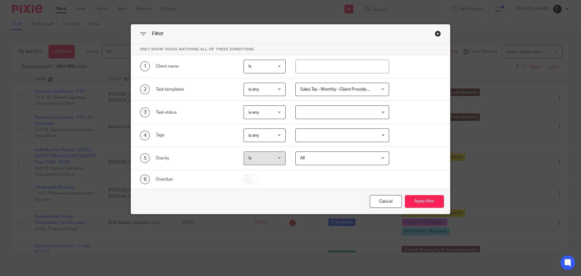
click at [365, 202] on div "Cancel Apply filter" at bounding box center [290, 201] width 319 height 25
click at [375, 202] on div "Cancel" at bounding box center [386, 201] width 32 height 13
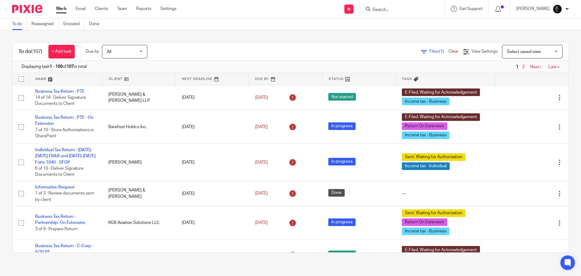
click at [136, 54] on span "All" at bounding box center [123, 51] width 32 height 13
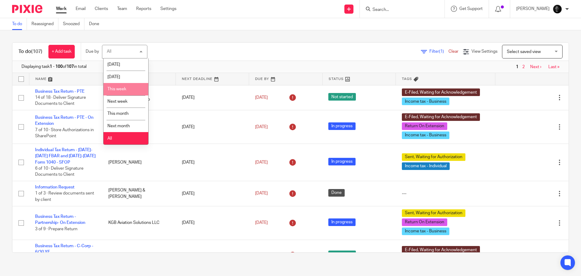
click at [126, 89] on li "This week" at bounding box center [125, 89] width 45 height 12
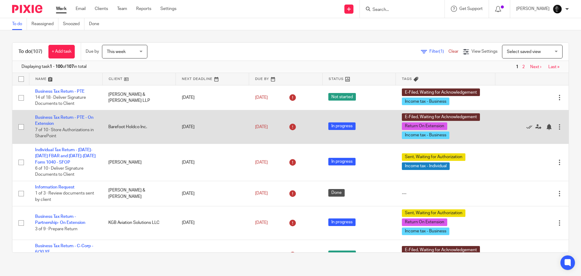
scroll to position [7, 0]
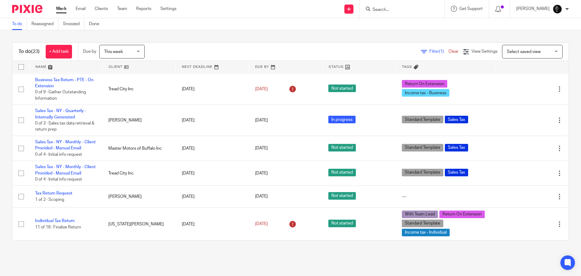
scroll to position [517, 0]
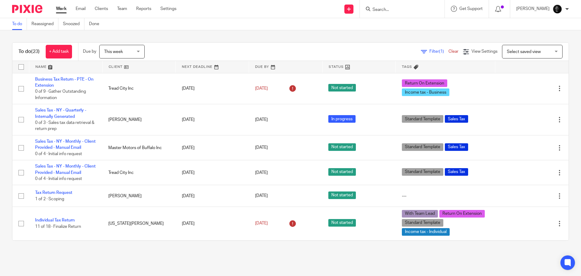
click at [426, 12] on input "Search" at bounding box center [399, 9] width 54 height 5
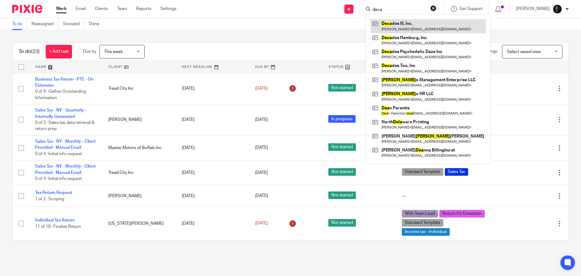
type input "deca"
click at [424, 24] on link at bounding box center [428, 26] width 115 height 14
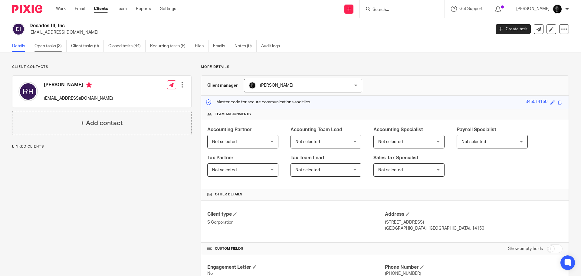
click at [62, 49] on link "Open tasks (3)" at bounding box center [50, 46] width 32 height 12
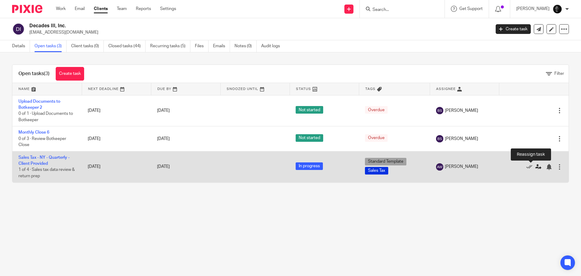
click at [535, 167] on icon at bounding box center [538, 167] width 6 height 6
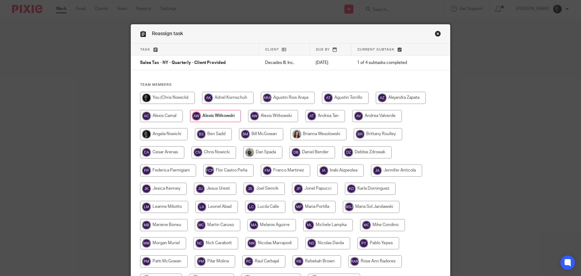
click at [189, 101] on input "radio" at bounding box center [167, 98] width 55 height 12
radio input "true"
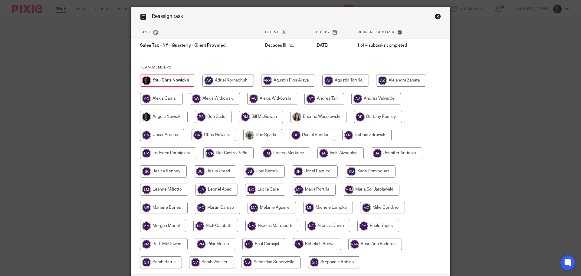
scroll to position [30, 0]
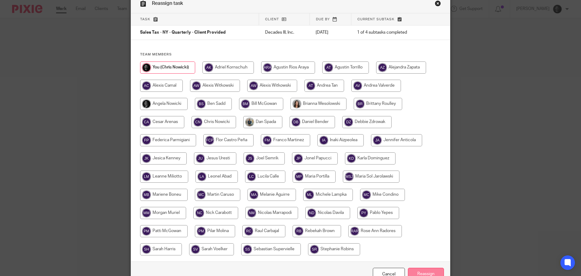
click at [433, 270] on input "Reassign" at bounding box center [426, 274] width 36 height 13
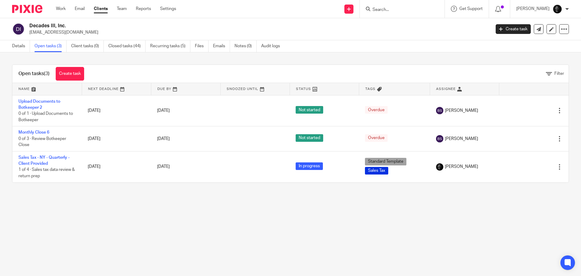
click at [384, 9] on input "Search" at bounding box center [399, 9] width 54 height 5
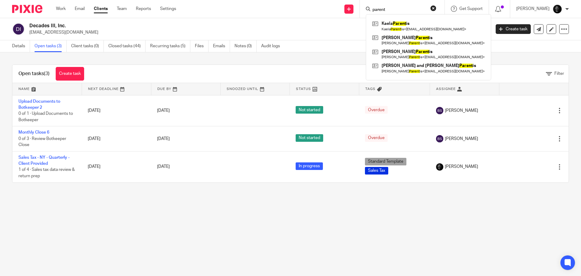
type input "parent"
click at [413, 65] on link at bounding box center [429, 68] width 116 height 14
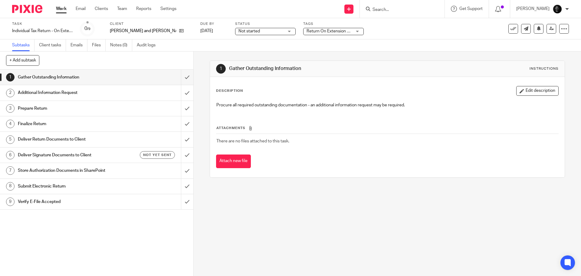
click at [253, 31] on span "Not started" at bounding box center [260, 31] width 45 height 6
click at [331, 32] on div "Return On Extension + 2" at bounding box center [333, 31] width 61 height 7
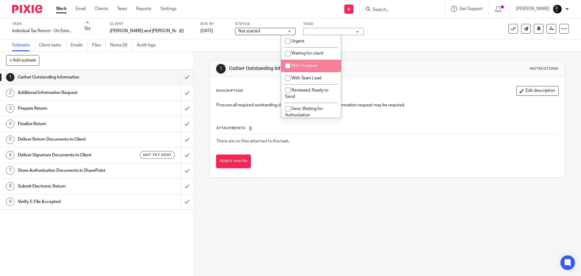
click at [312, 67] on span "With Preparer" at bounding box center [304, 66] width 26 height 4
checkbox input "true"
click at [177, 43] on div "Subtasks Client tasks Emails Files Notes (0) Audit logs" at bounding box center [290, 45] width 581 height 12
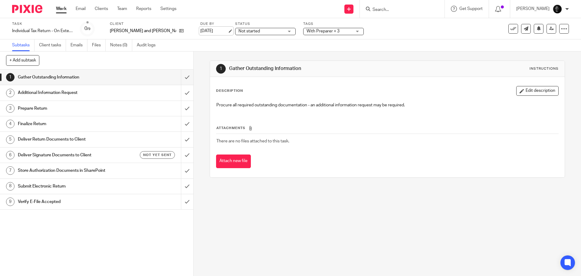
click at [206, 32] on link "Oct 15, 2025" at bounding box center [213, 31] width 27 height 6
click at [115, 47] on link "Notes (0)" at bounding box center [121, 45] width 22 height 12
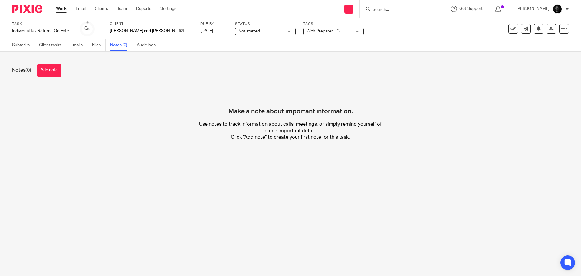
click at [51, 71] on button "Add note" at bounding box center [49, 71] width 24 height 14
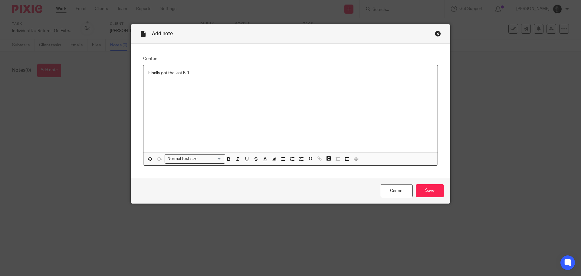
drag, startPoint x: 451, startPoint y: 200, endPoint x: 443, endPoint y: 194, distance: 10.2
click at [450, 198] on div "Add note Content Finally got the last K-1 Normal text size Loading... Remove Ed…" at bounding box center [290, 138] width 581 height 276
click at [441, 193] on input "Save" at bounding box center [430, 190] width 28 height 13
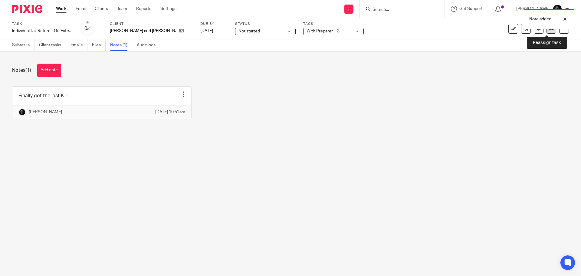
click at [547, 31] on link at bounding box center [552, 29] width 10 height 10
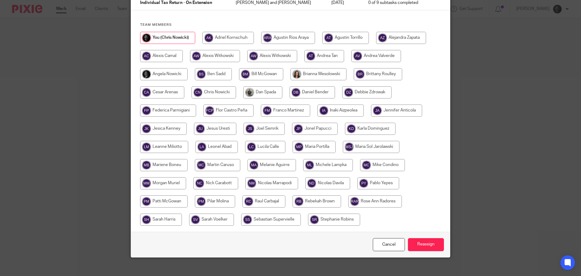
scroll to position [61, 0]
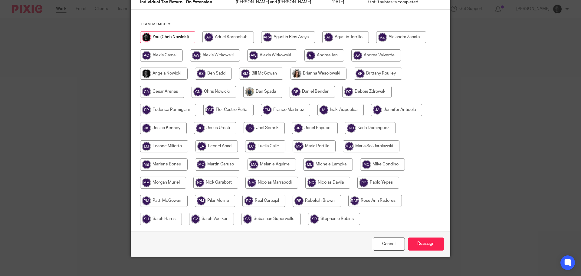
click at [149, 179] on input "radio" at bounding box center [163, 182] width 46 height 12
radio input "true"
click at [423, 247] on input "Reassign" at bounding box center [426, 243] width 36 height 13
